Goal: Information Seeking & Learning: Learn about a topic

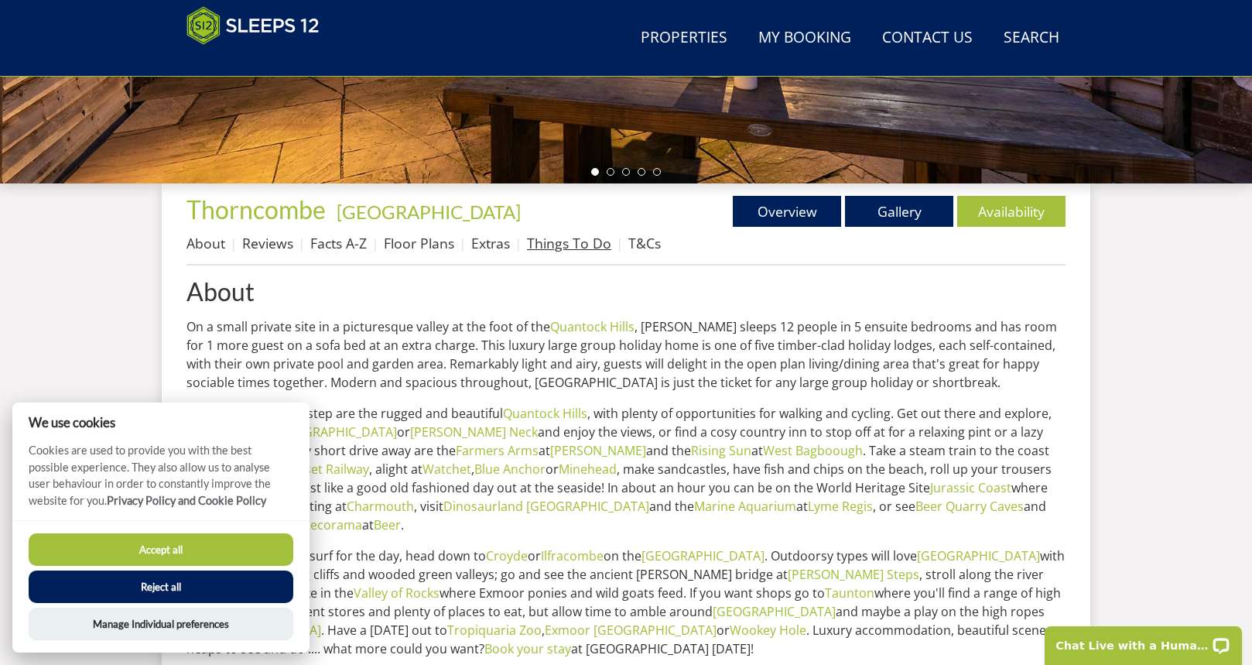
scroll to position [495, 0]
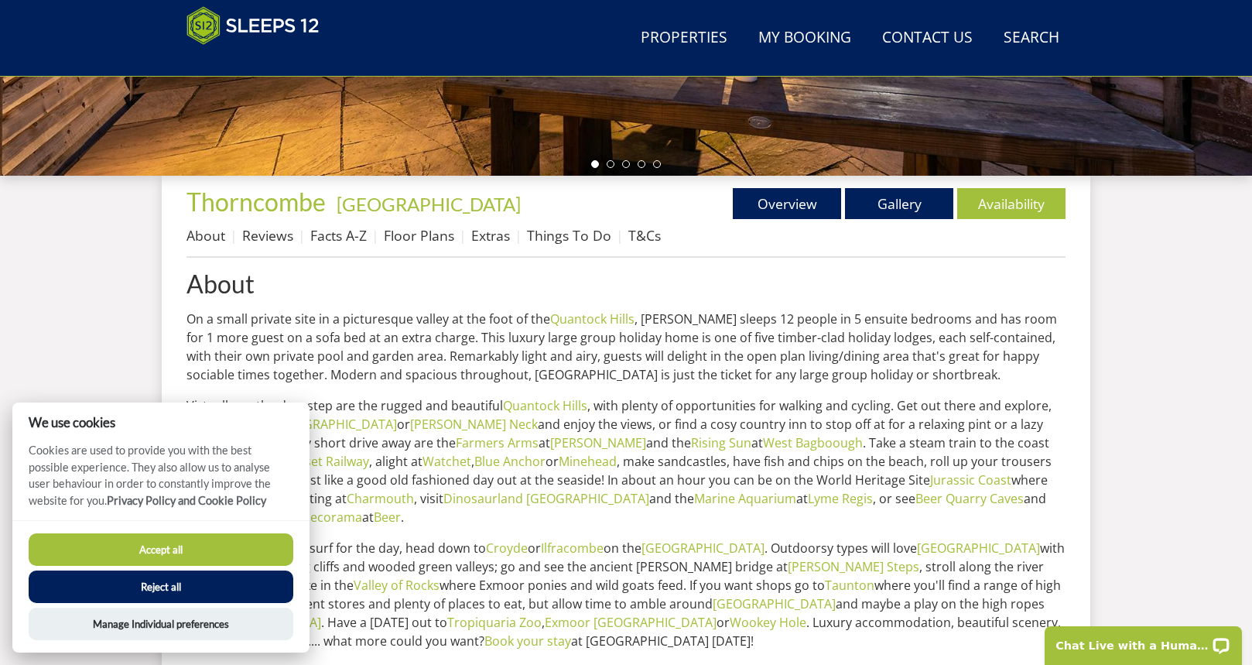
click at [231, 546] on button "Accept all" at bounding box center [161, 549] width 265 height 33
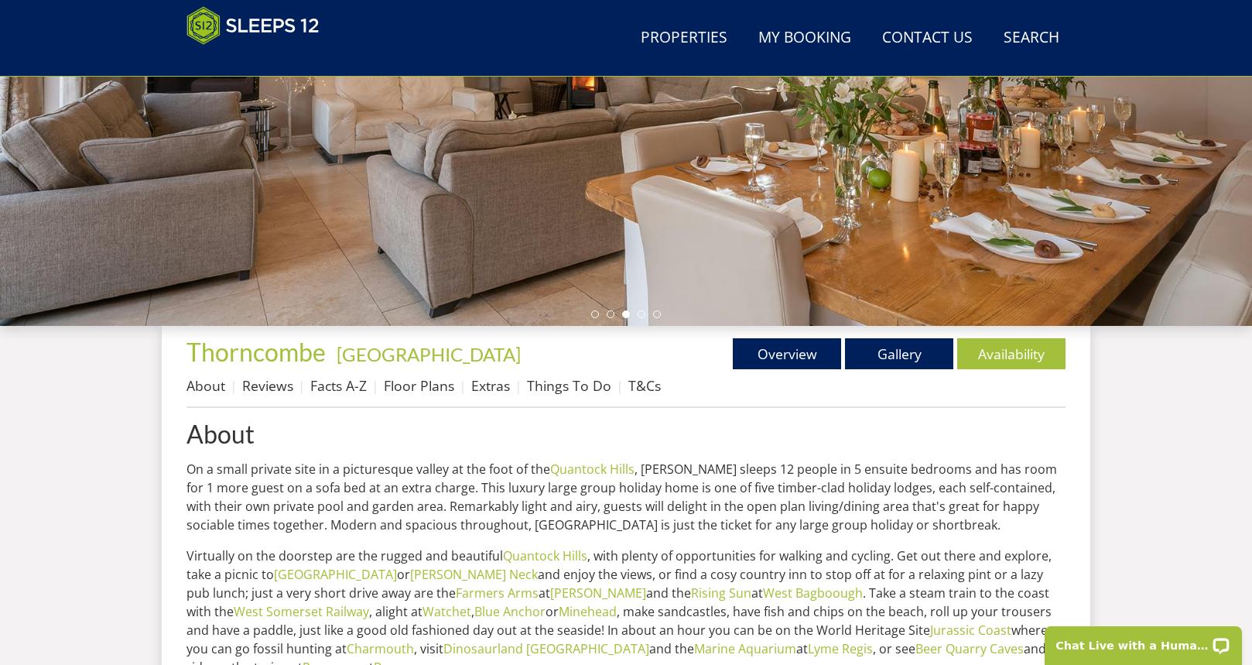
scroll to position [341, 0]
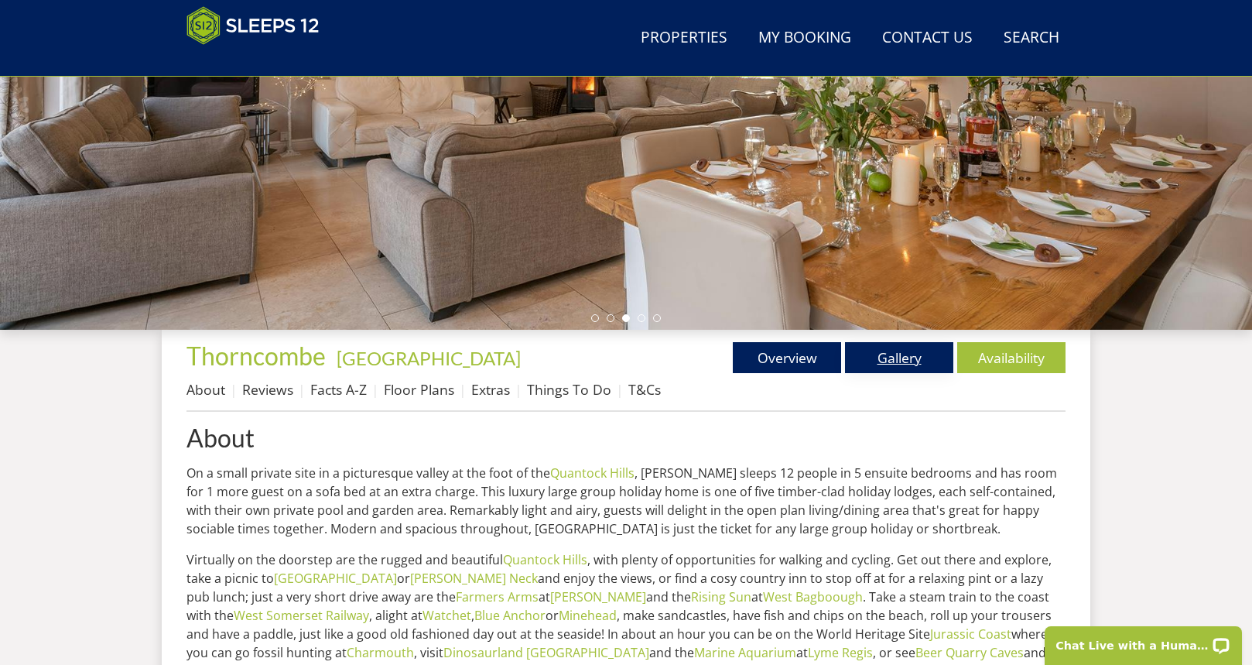
click at [903, 348] on link "Gallery" at bounding box center [899, 357] width 108 height 31
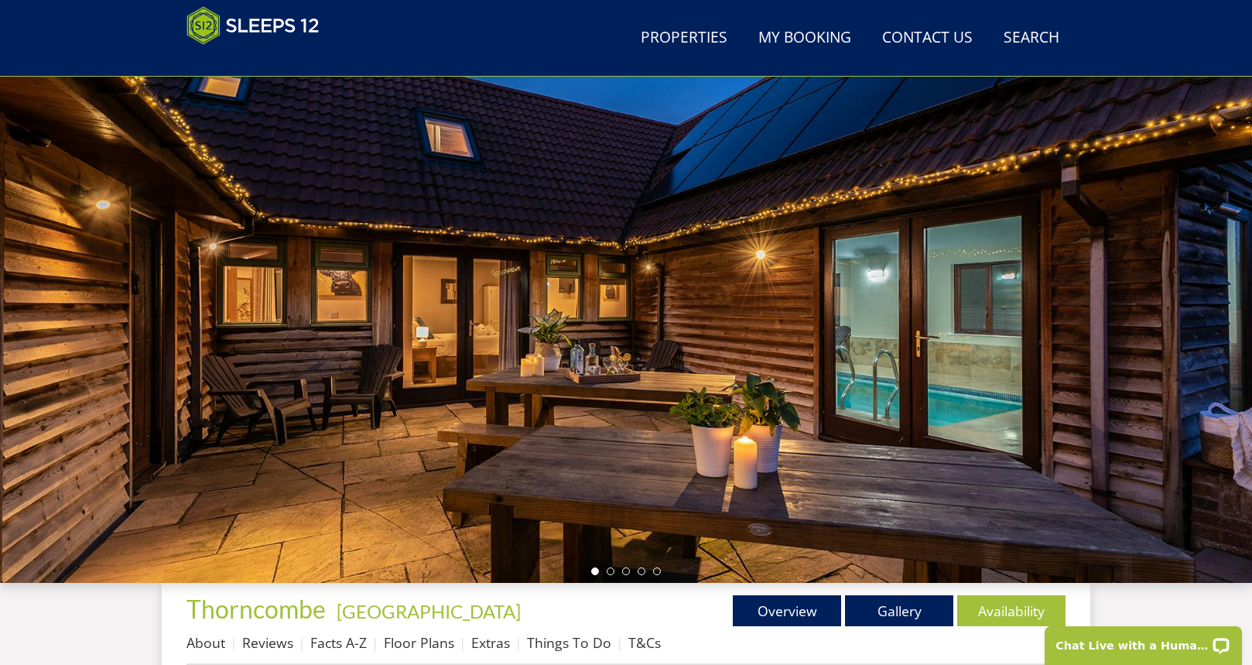
scroll to position [87, 0]
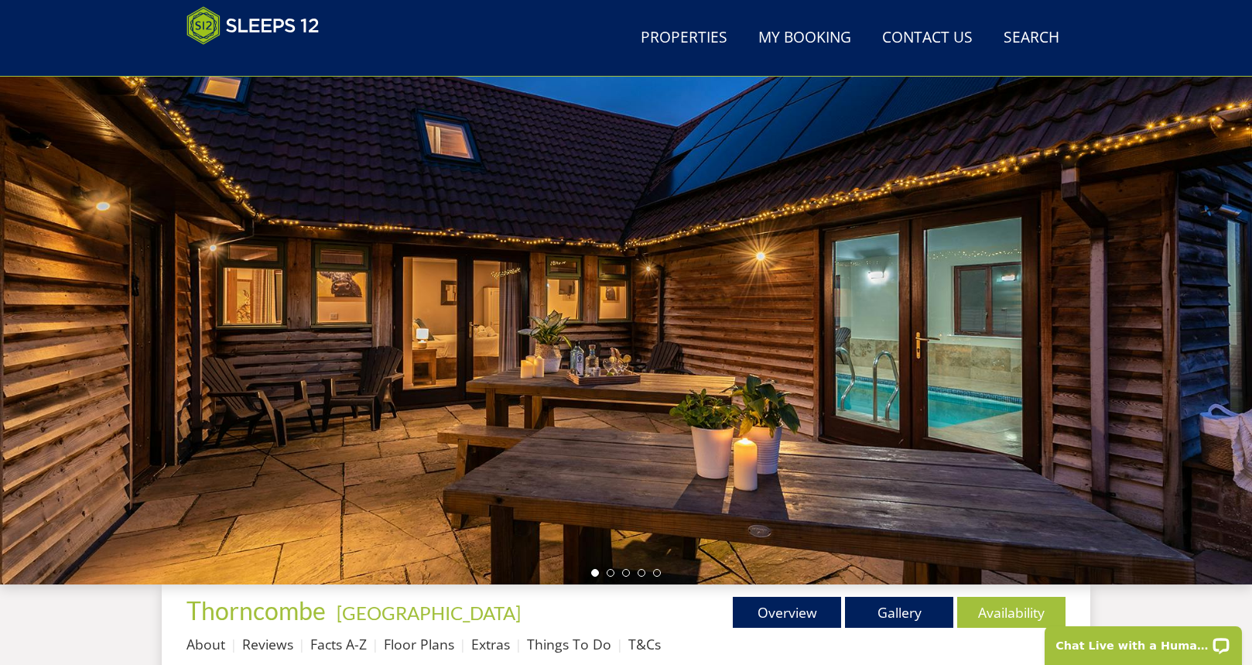
click at [1137, 402] on div at bounding box center [626, 314] width 1252 height 542
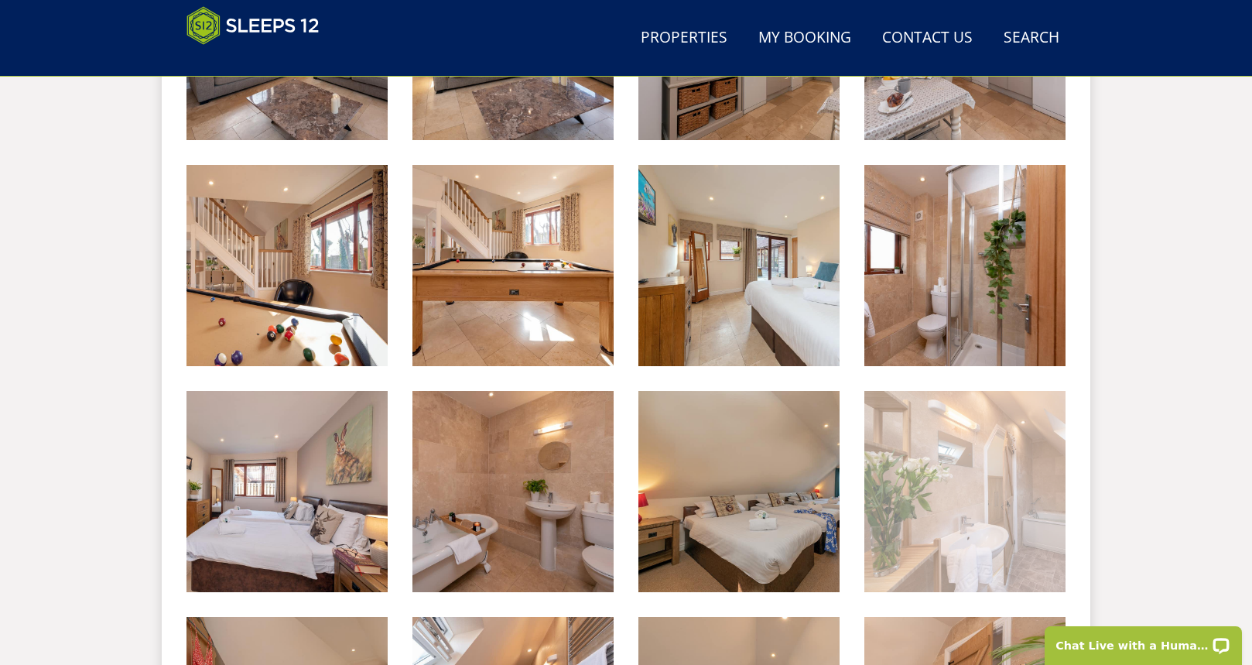
scroll to position [1311, 0]
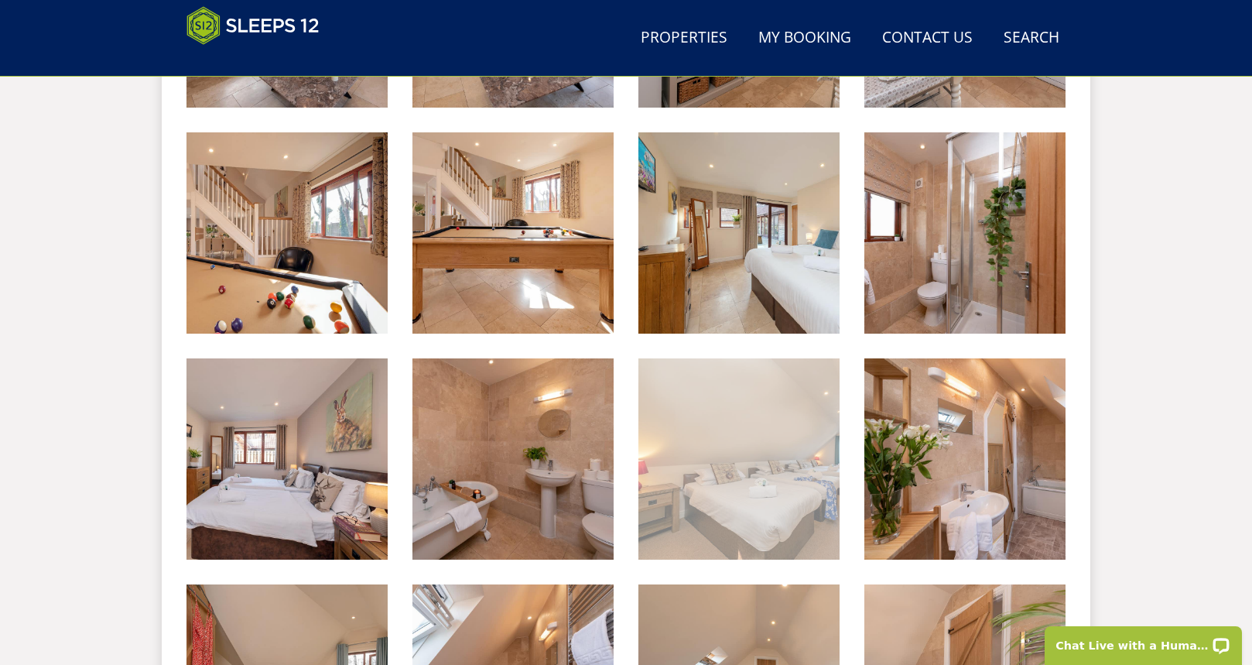
click at [790, 513] on img at bounding box center [739, 458] width 201 height 201
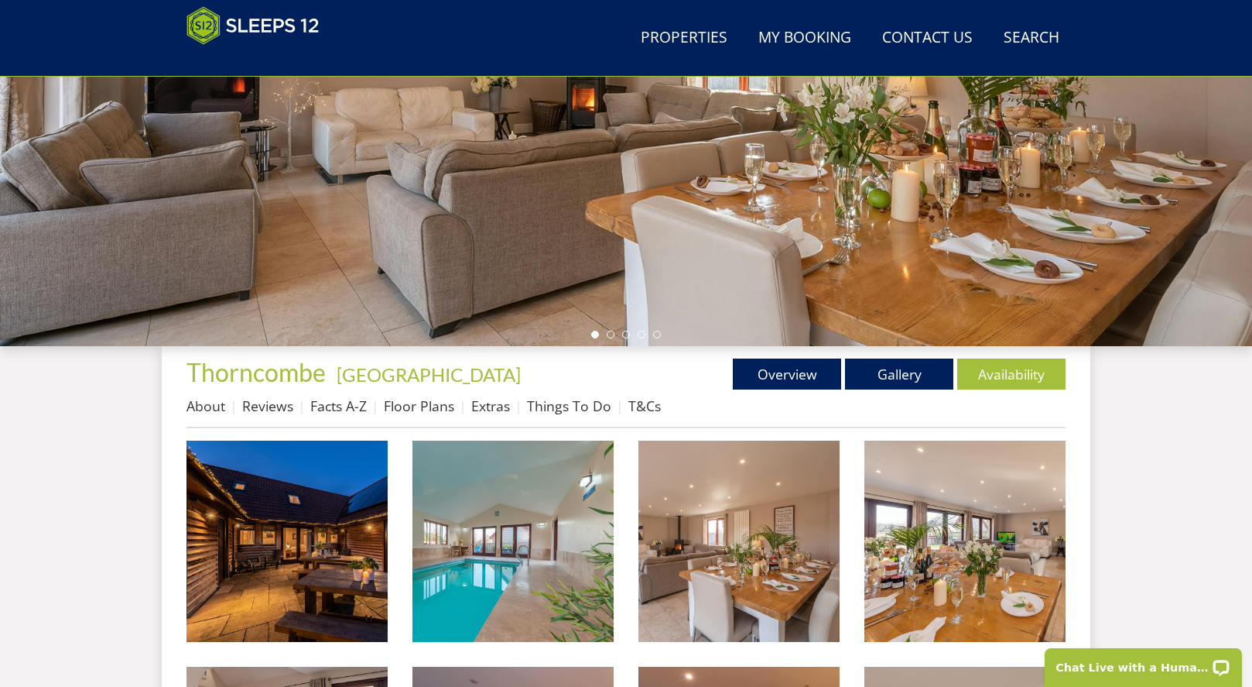
scroll to position [385, 0]
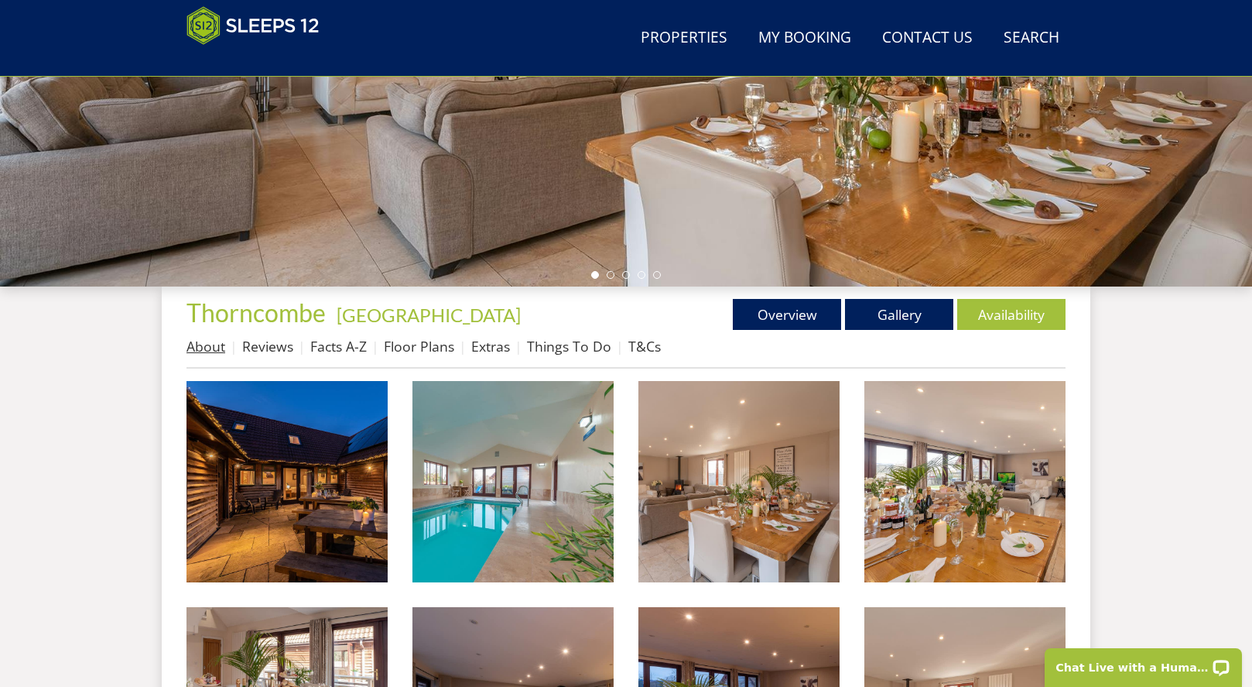
click at [219, 342] on link "About" at bounding box center [206, 346] width 39 height 19
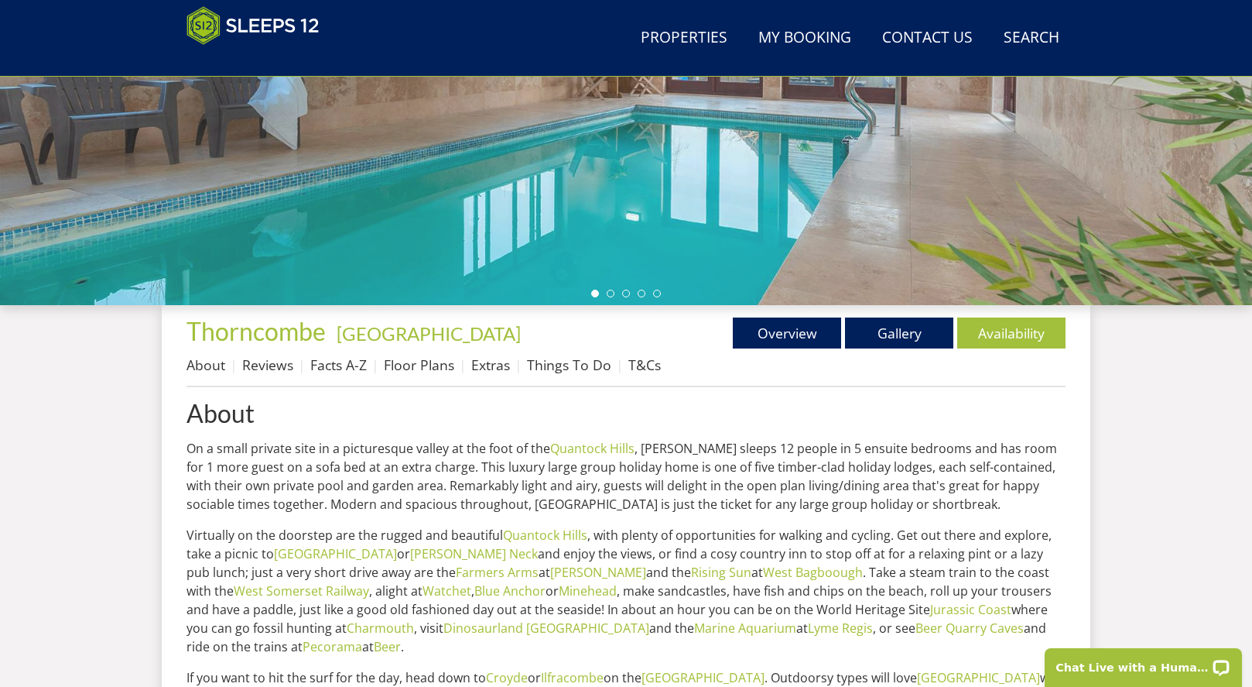
scroll to position [343, 0]
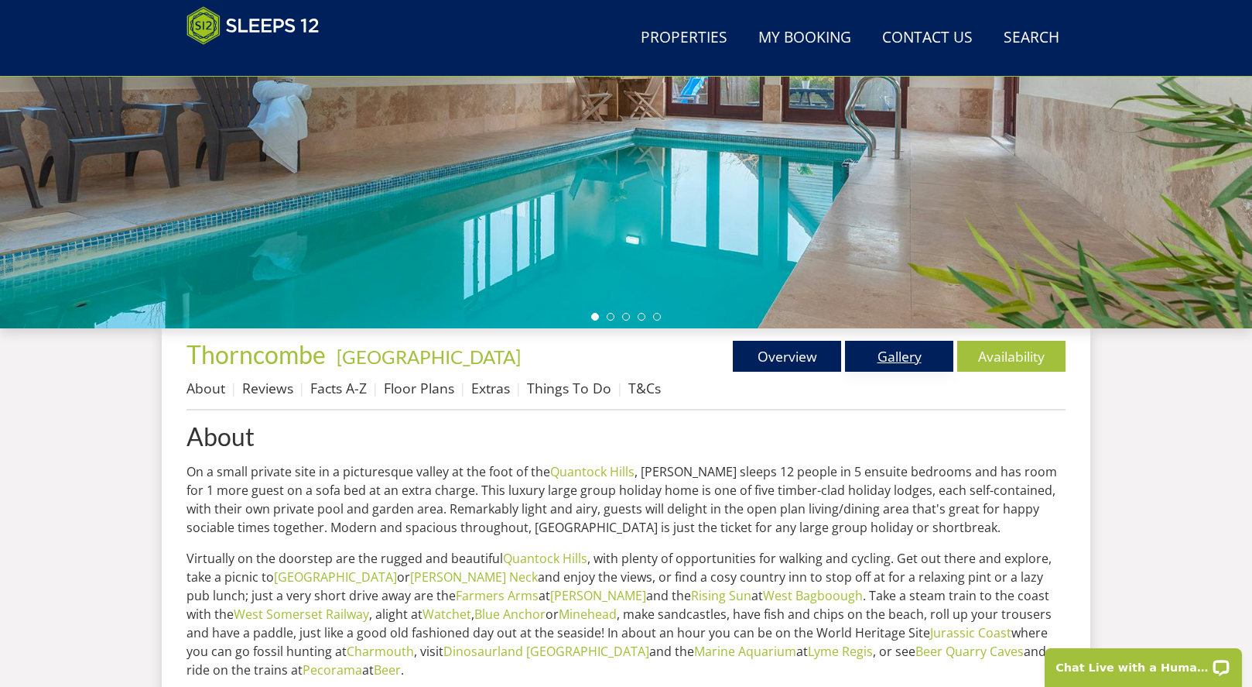
click at [881, 351] on link "Gallery" at bounding box center [899, 356] width 108 height 31
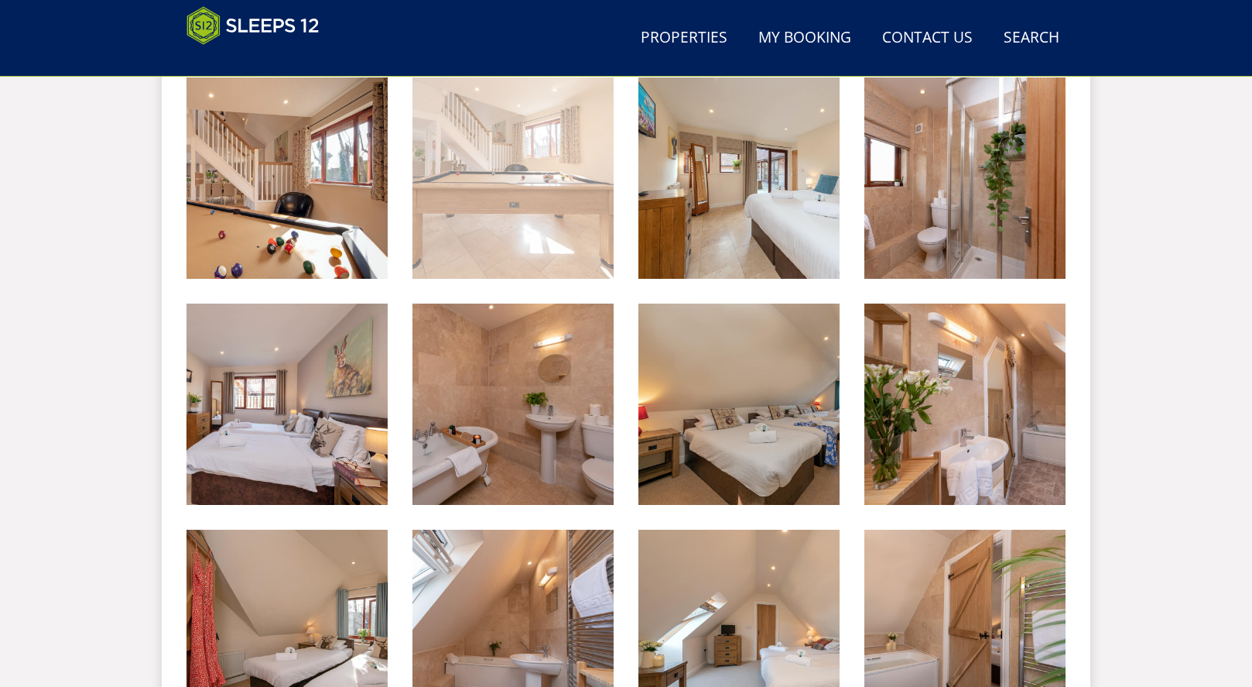
scroll to position [1419, 0]
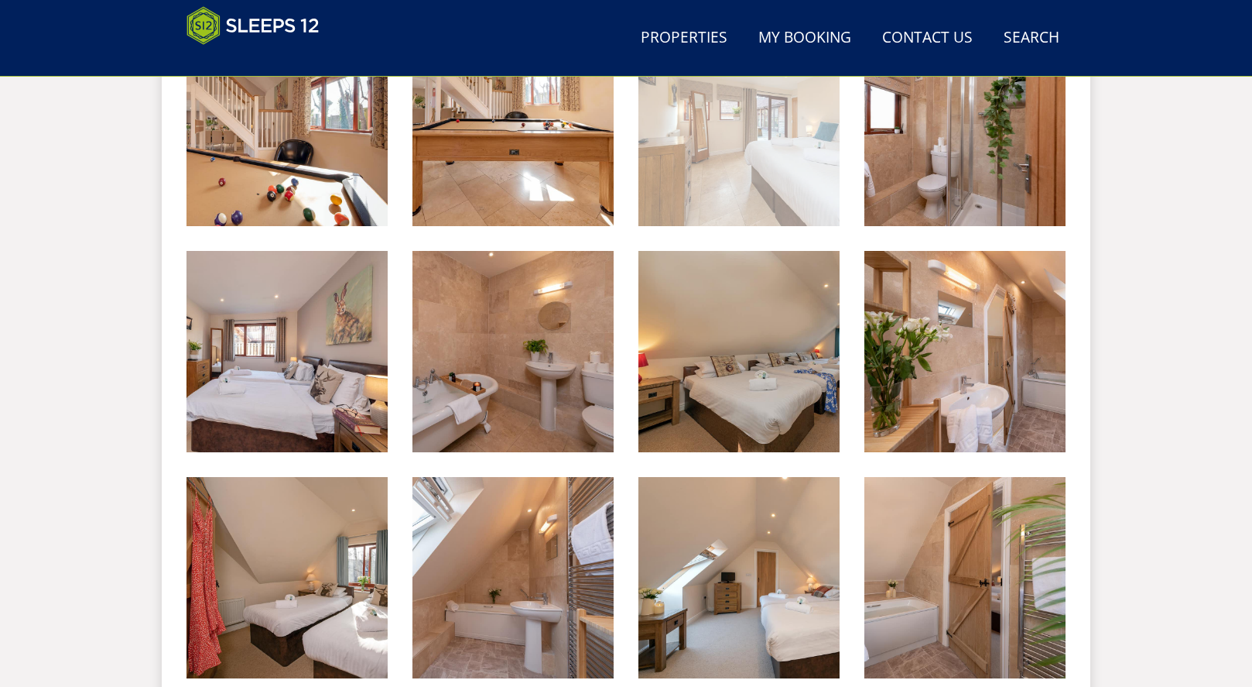
click at [687, 167] on img at bounding box center [739, 125] width 201 height 201
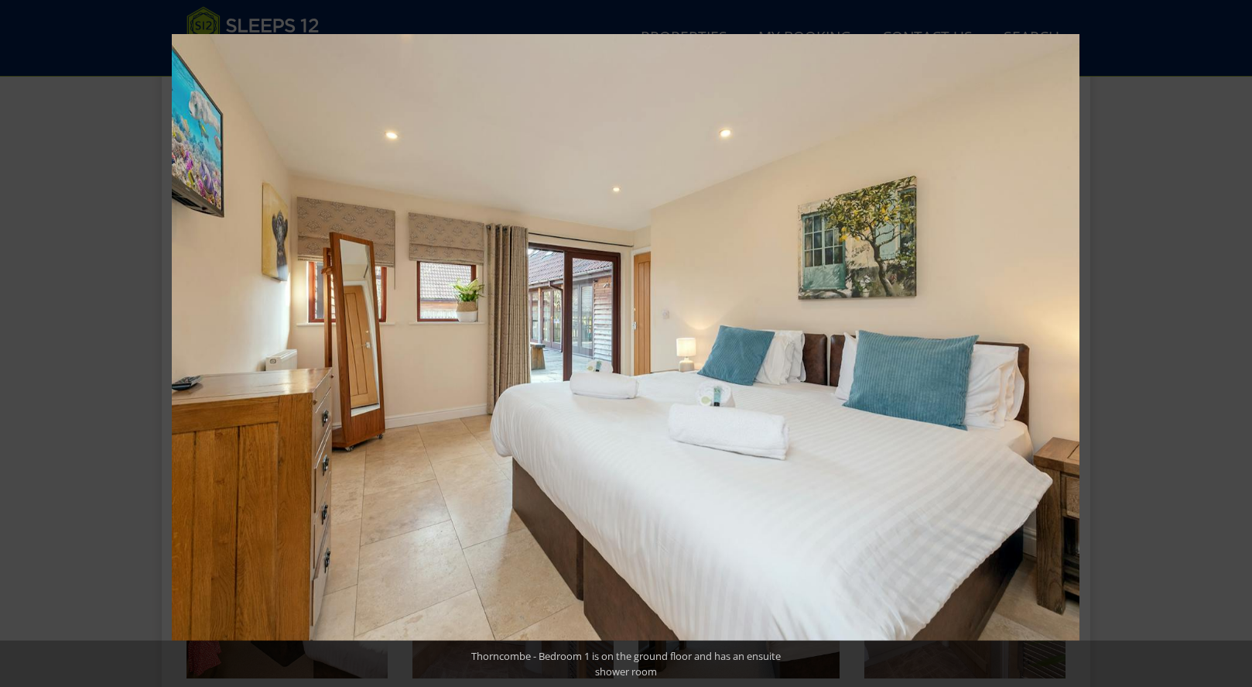
click at [1239, 344] on button at bounding box center [1225, 343] width 54 height 77
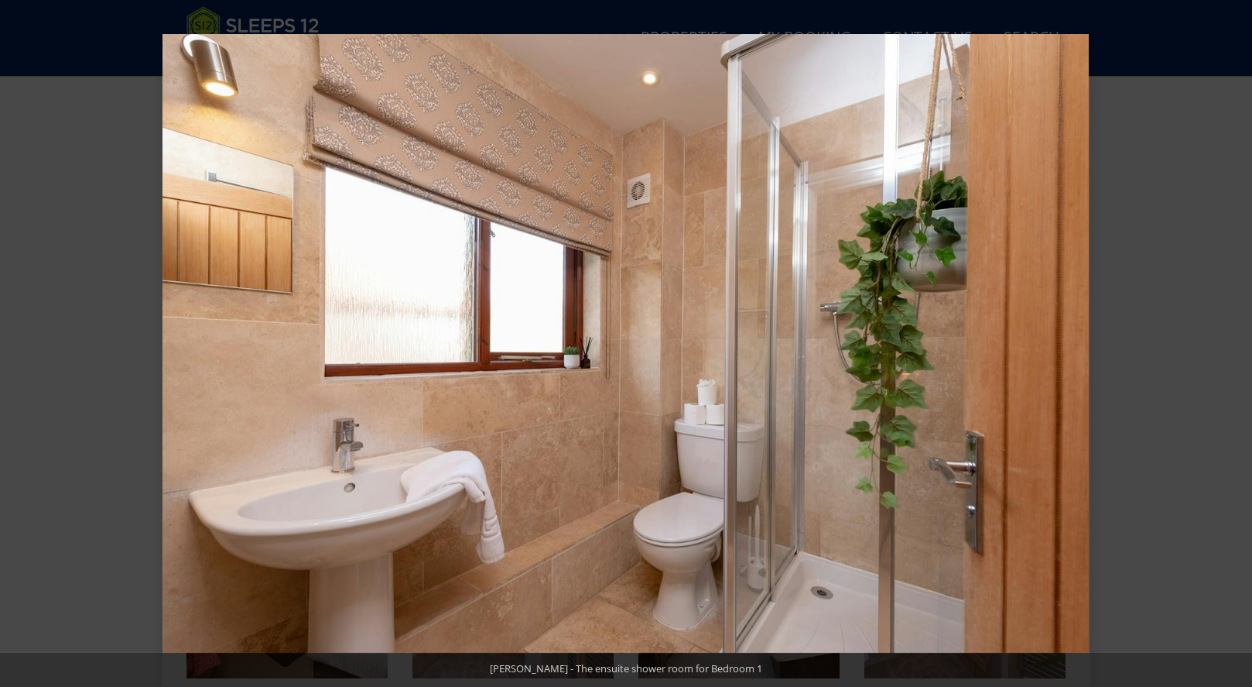
click at [1239, 344] on button at bounding box center [1225, 343] width 54 height 77
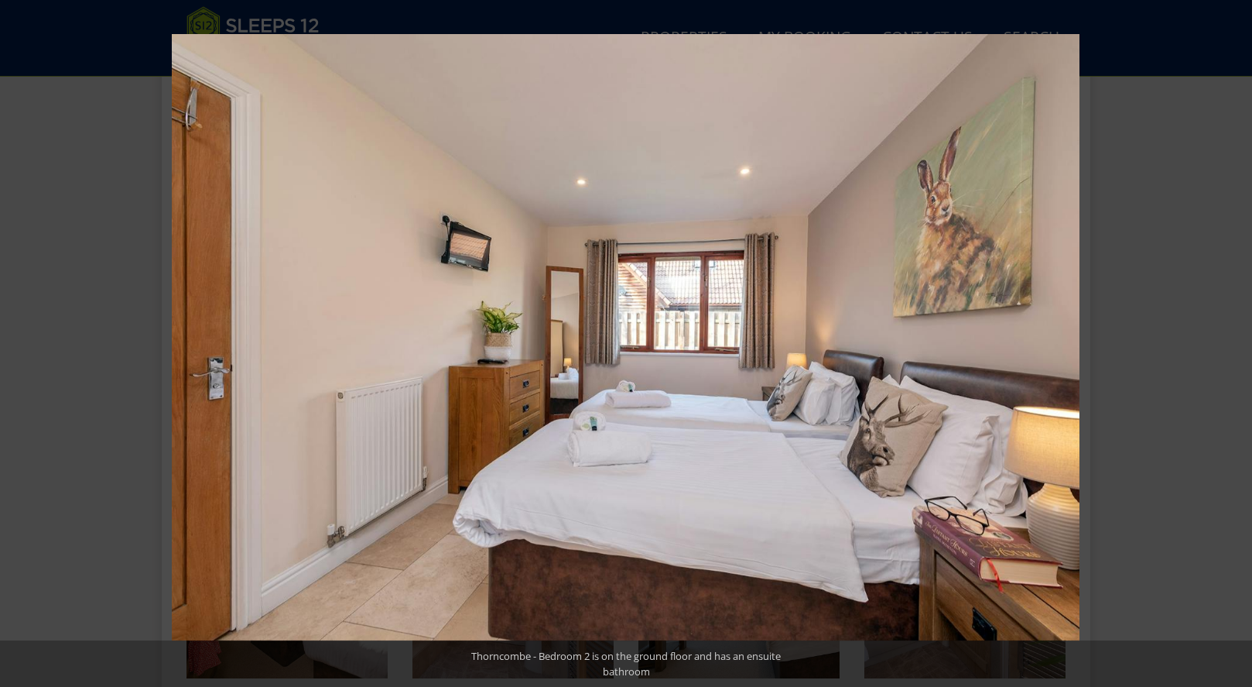
click at [1239, 344] on button at bounding box center [1225, 343] width 54 height 77
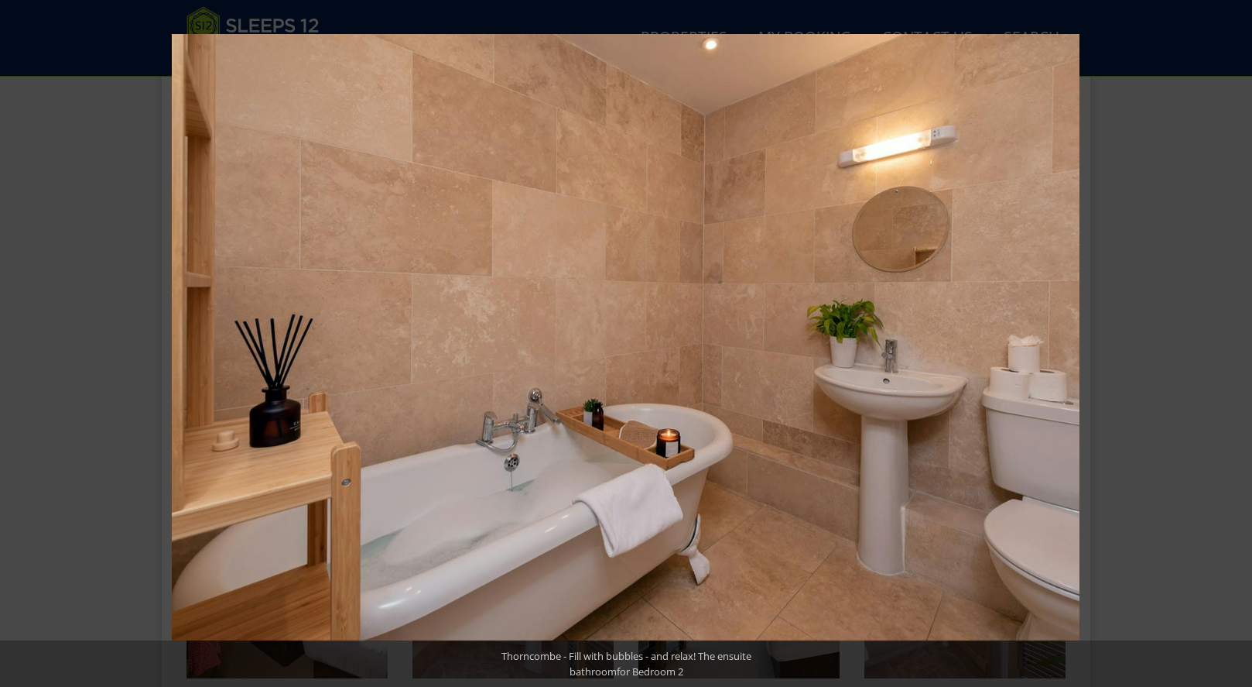
click at [1239, 344] on button at bounding box center [1225, 343] width 54 height 77
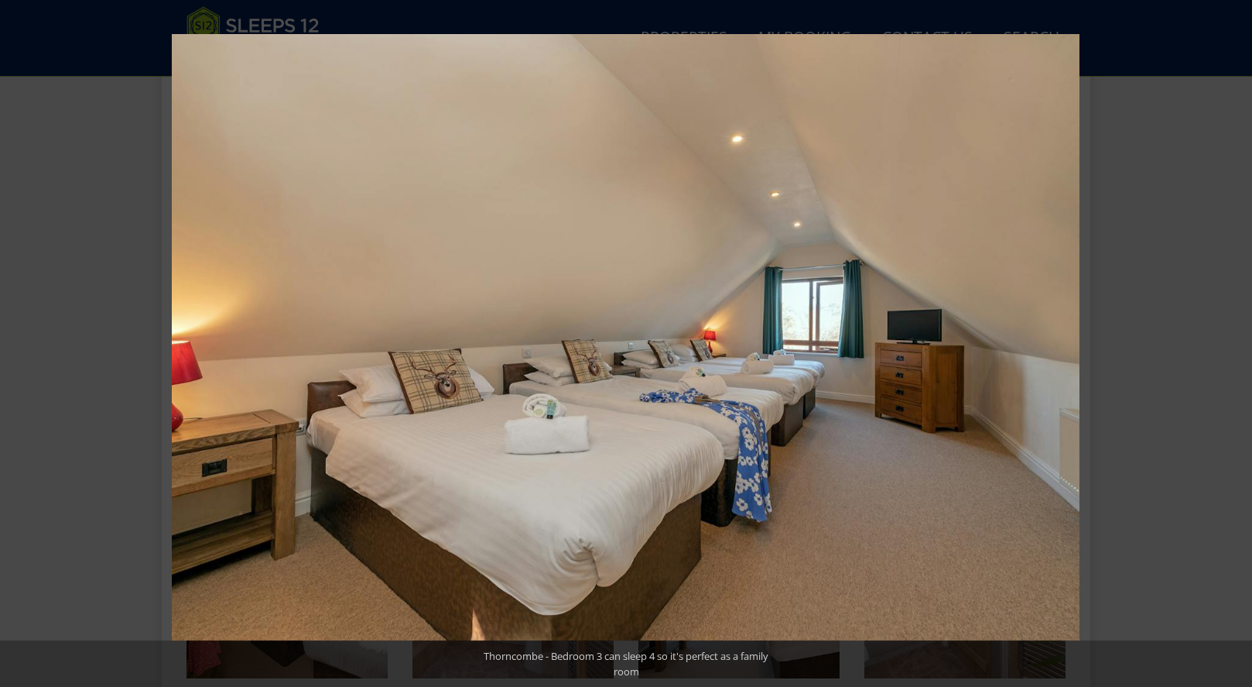
click at [1239, 344] on button at bounding box center [1225, 343] width 54 height 77
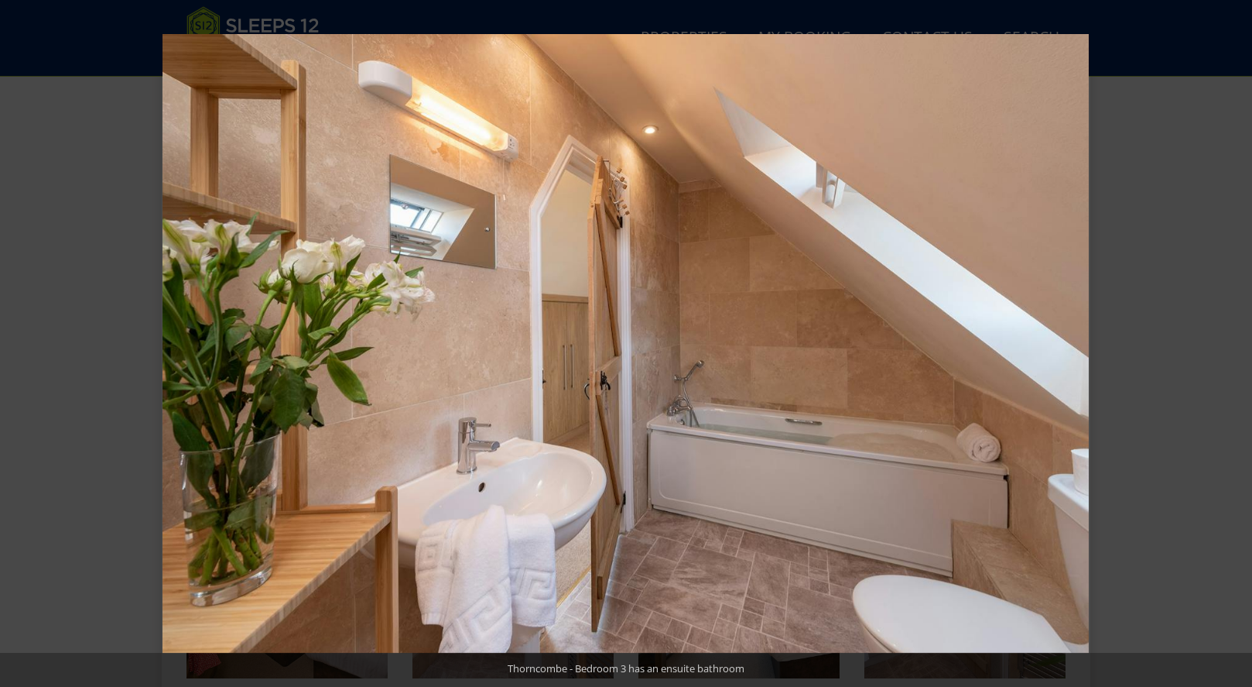
click at [1239, 344] on button at bounding box center [1225, 343] width 54 height 77
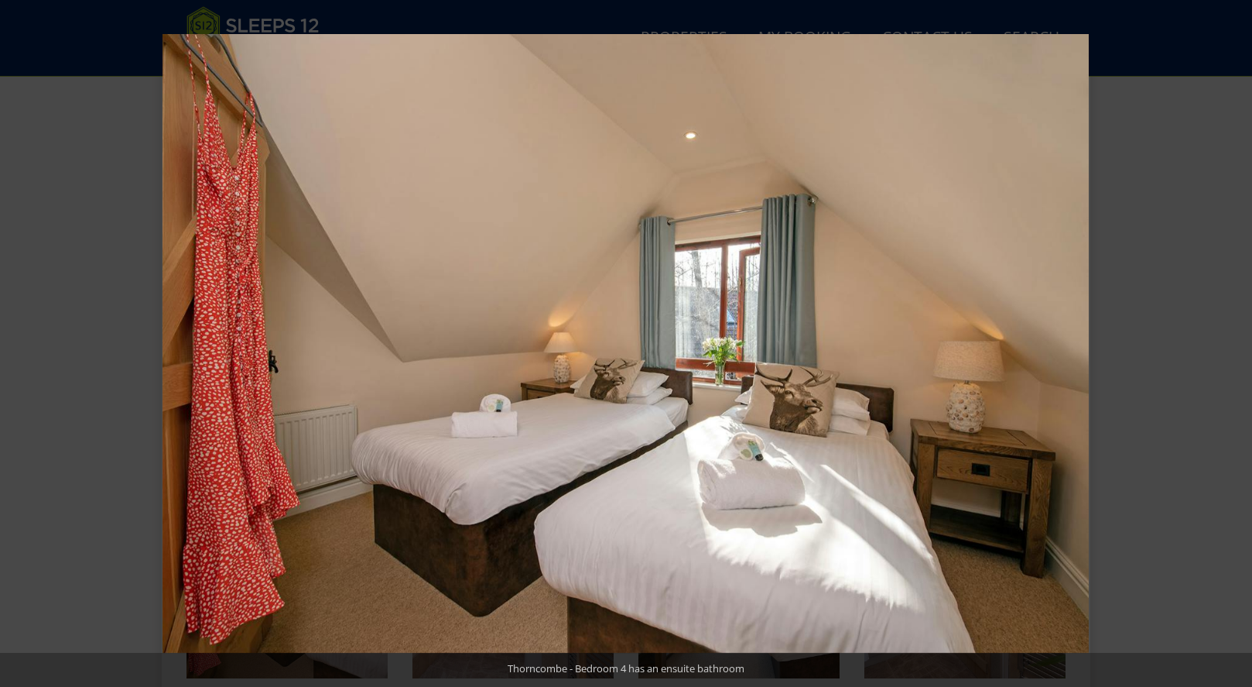
click at [1239, 344] on button at bounding box center [1225, 343] width 54 height 77
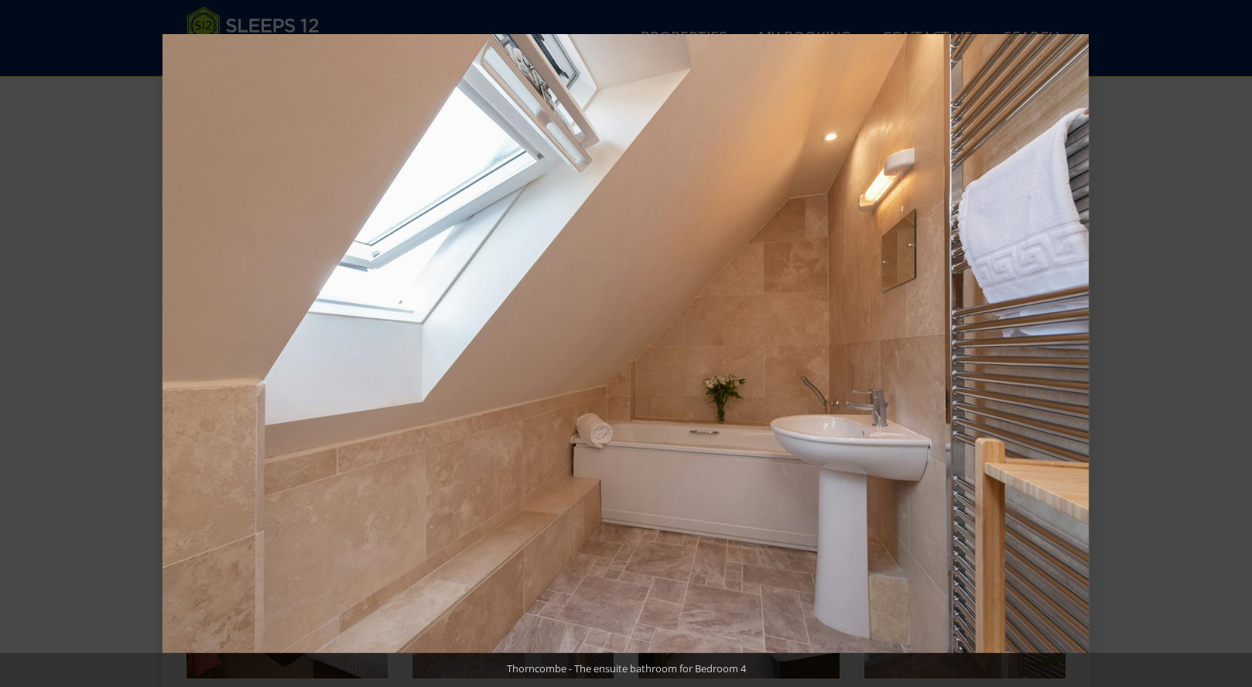
click at [1239, 344] on button at bounding box center [1225, 343] width 54 height 77
